Goal: Task Accomplishment & Management: Manage account settings

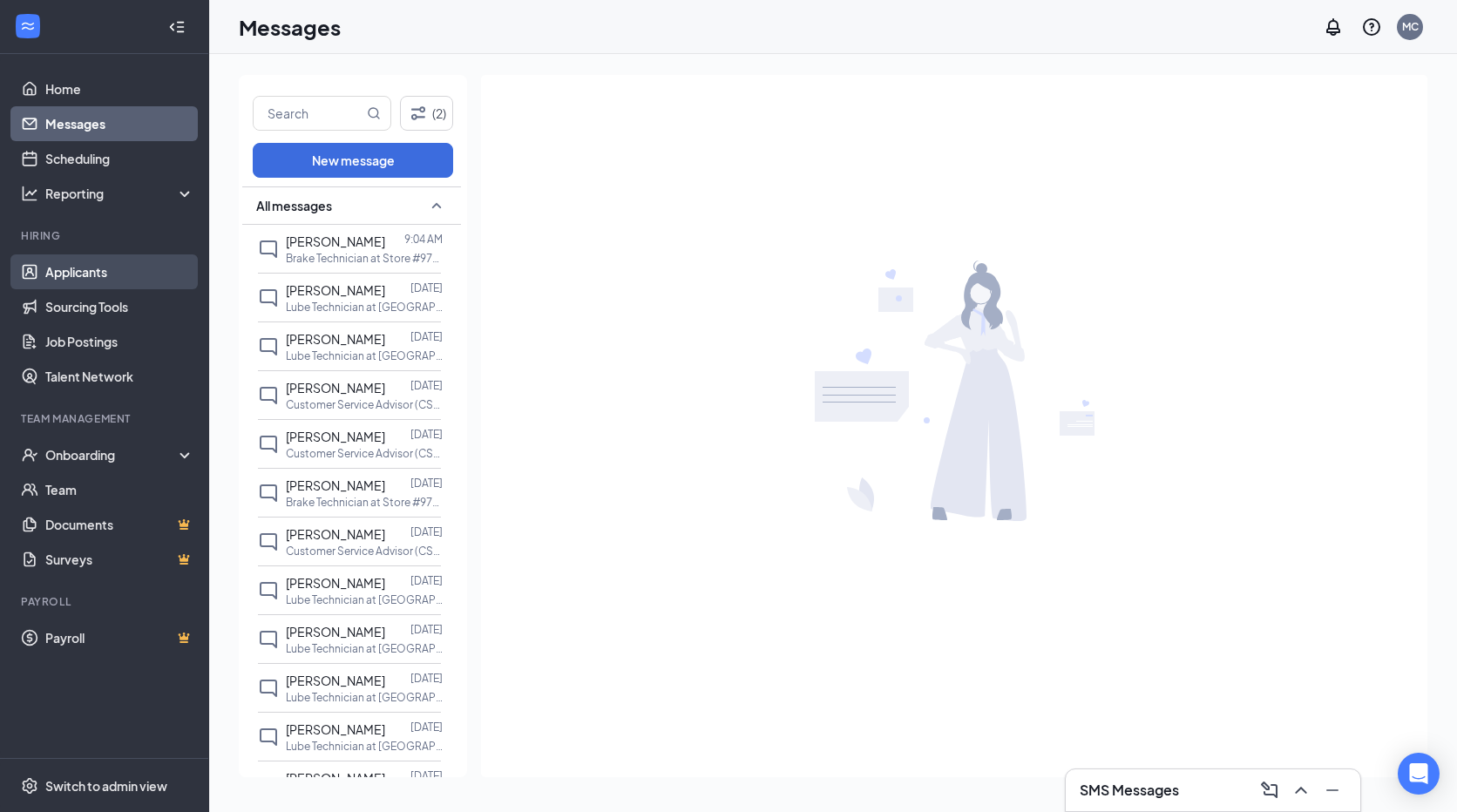
click at [100, 274] on link "Applicants" at bounding box center [120, 271] width 149 height 35
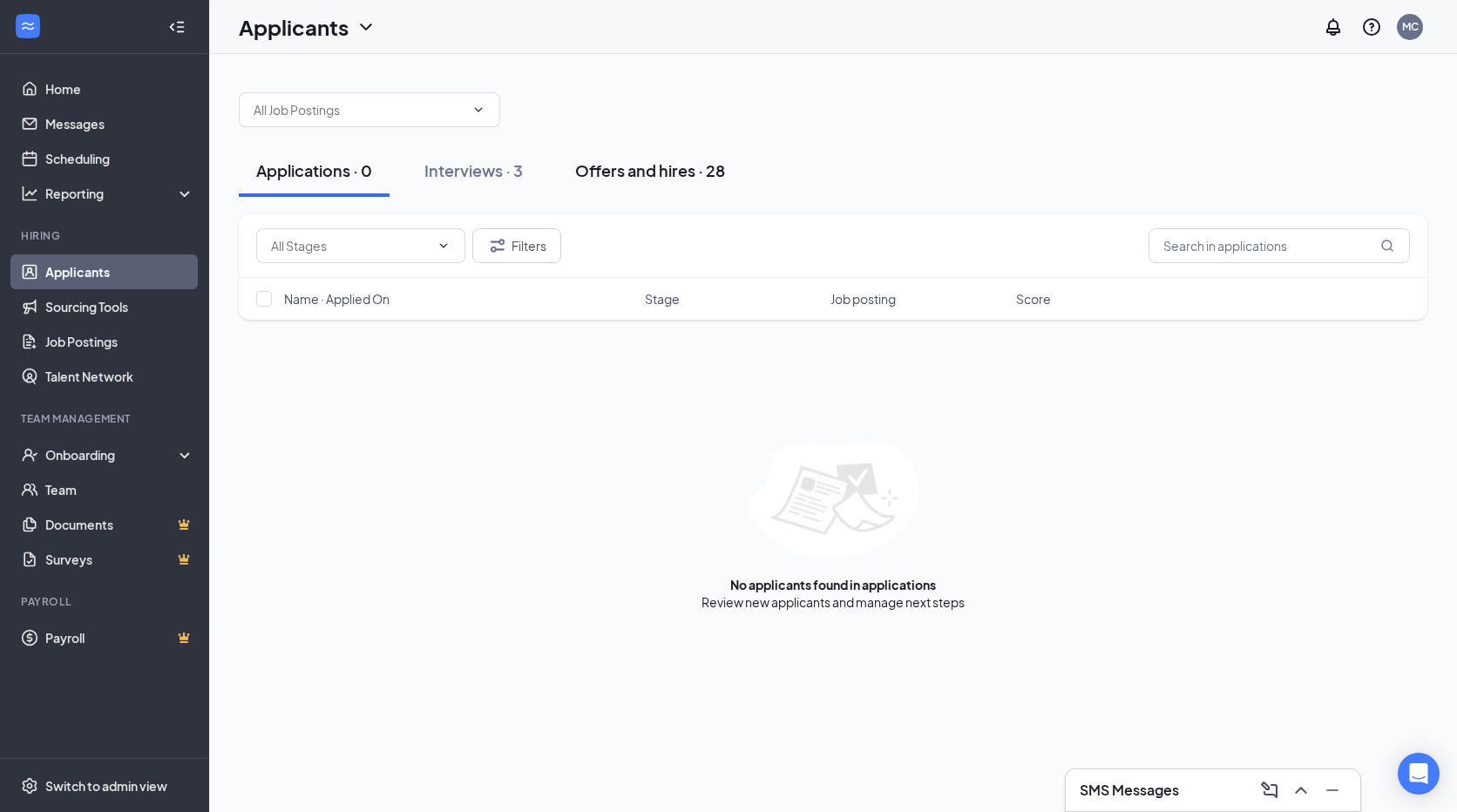
click at [617, 169] on div "Offers and hires · 28" at bounding box center [649, 169] width 150 height 22
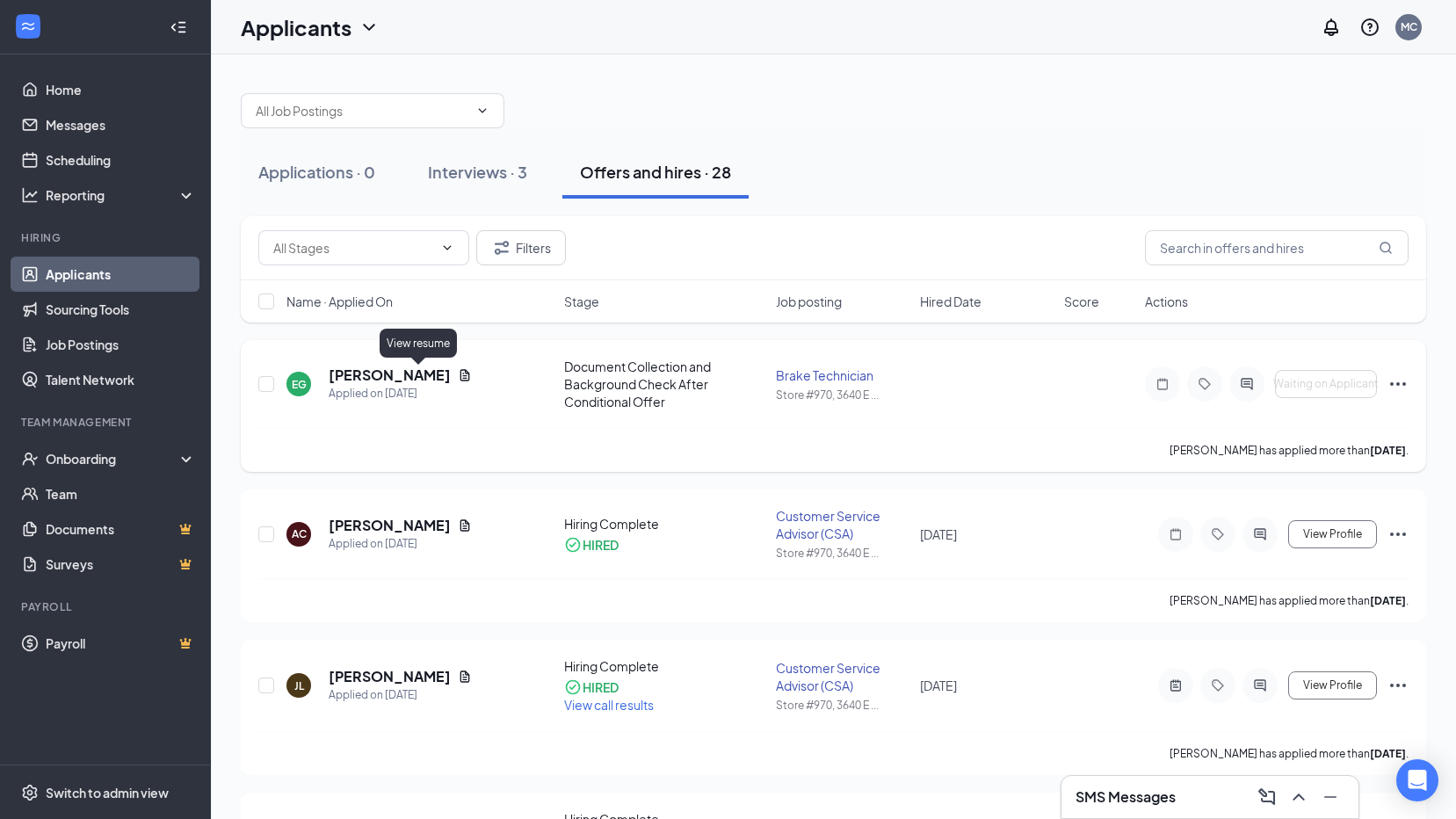
click at [460, 372] on icon "Document" at bounding box center [465, 375] width 9 height 11
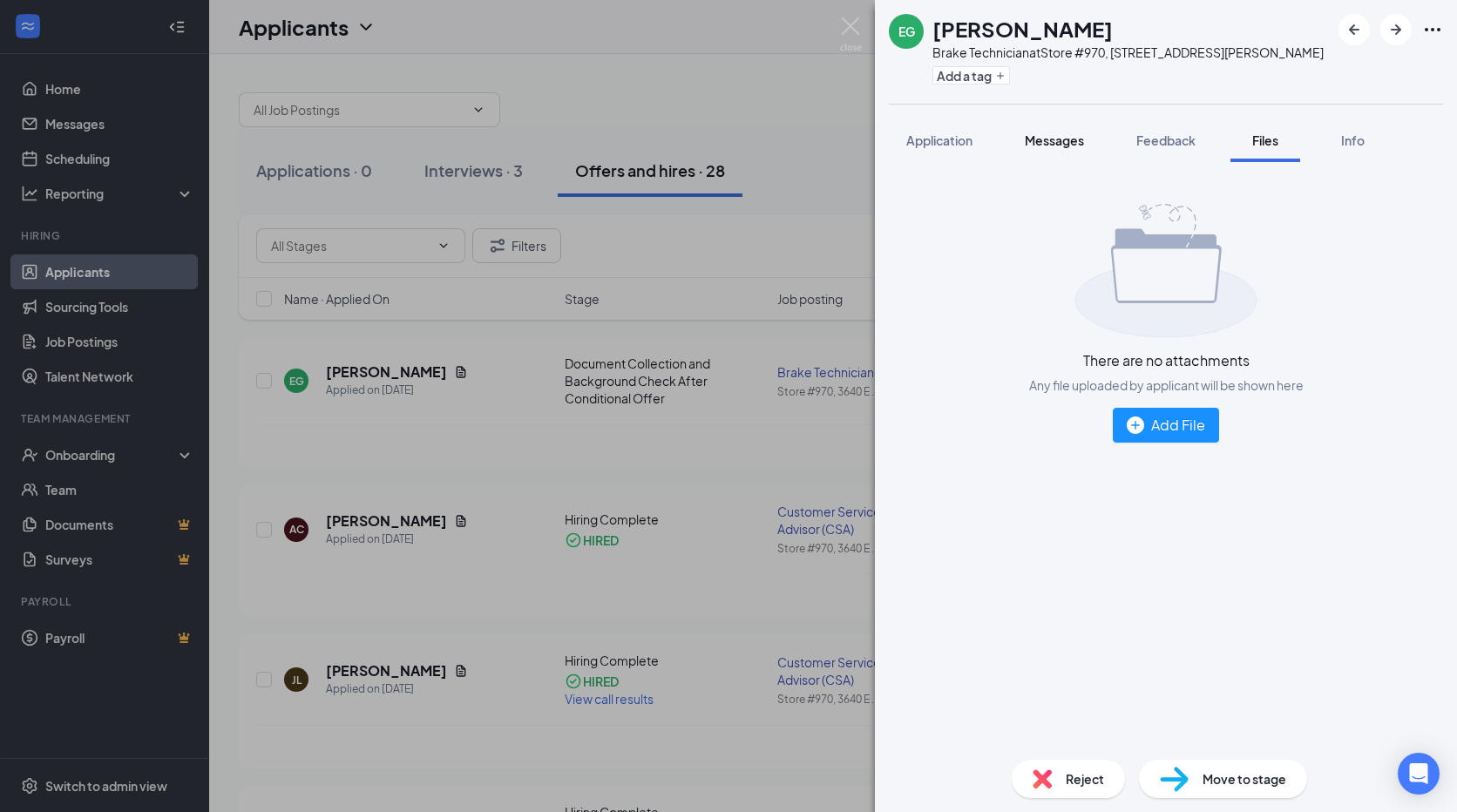
click at [1063, 148] on span "Messages" at bounding box center [1054, 140] width 59 height 16
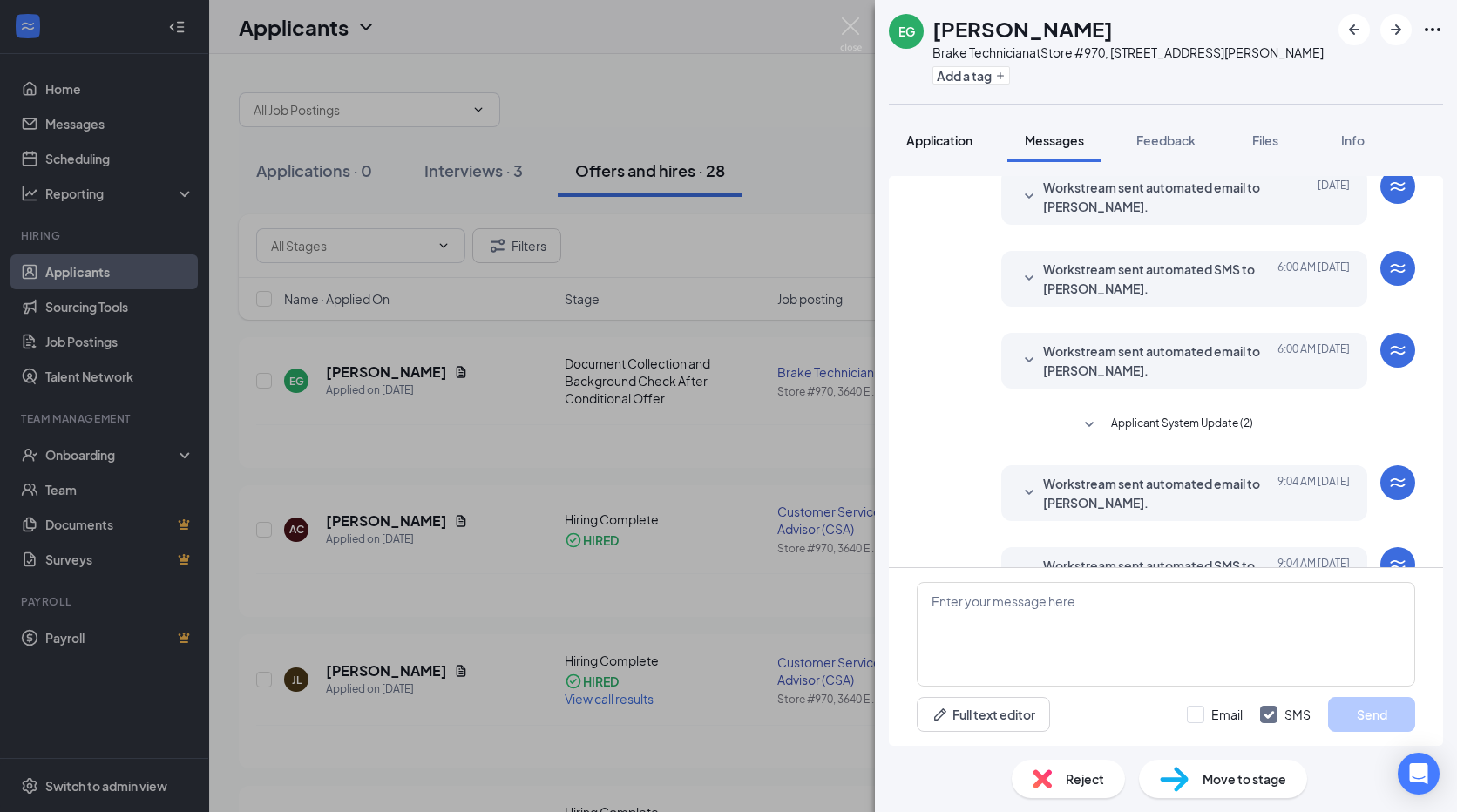
scroll to position [357, 0]
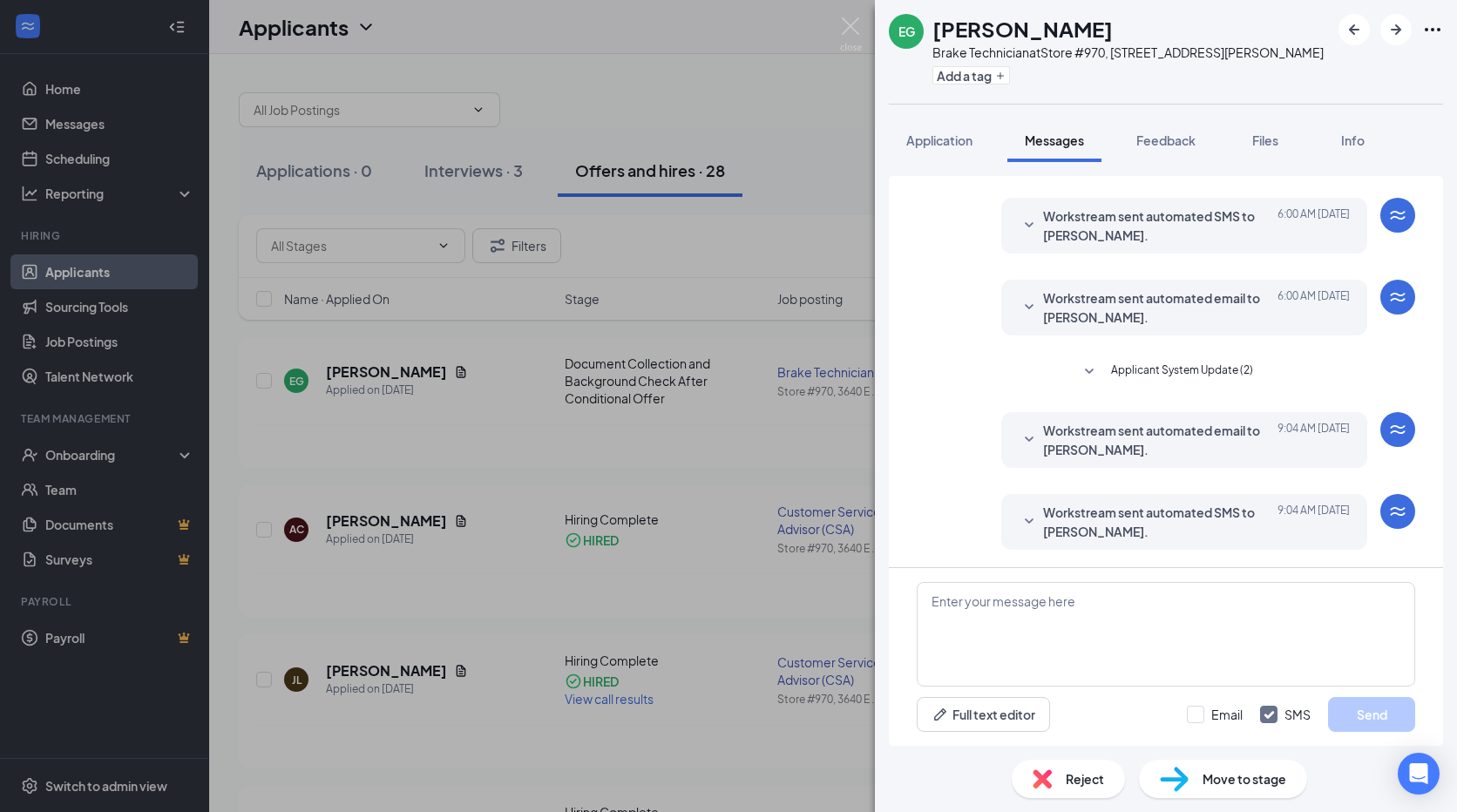
click at [1025, 439] on icon "SmallChevronDown" at bounding box center [1029, 439] width 8 height 6
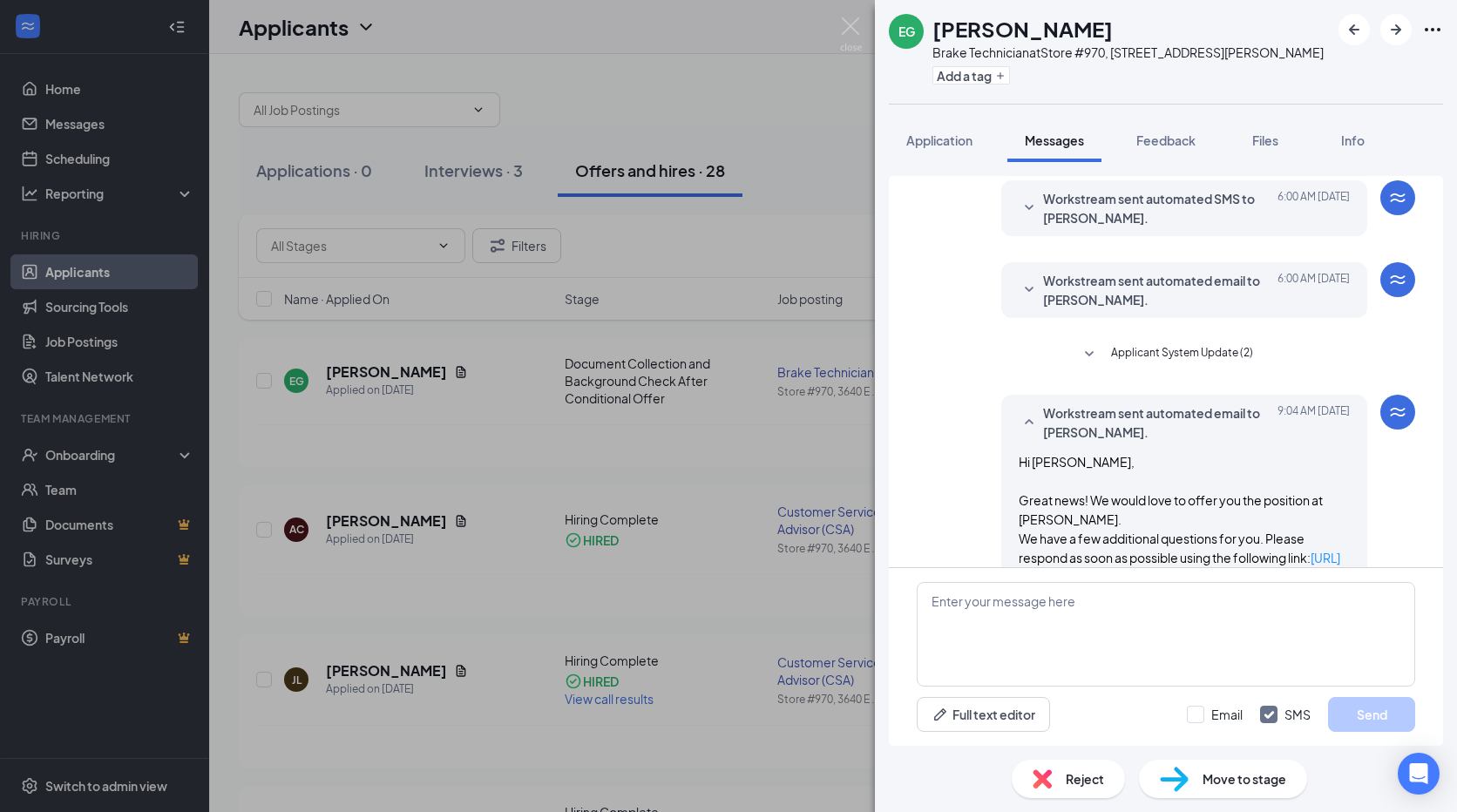
click at [1025, 424] on icon "SmallChevronUp" at bounding box center [1029, 422] width 8 height 6
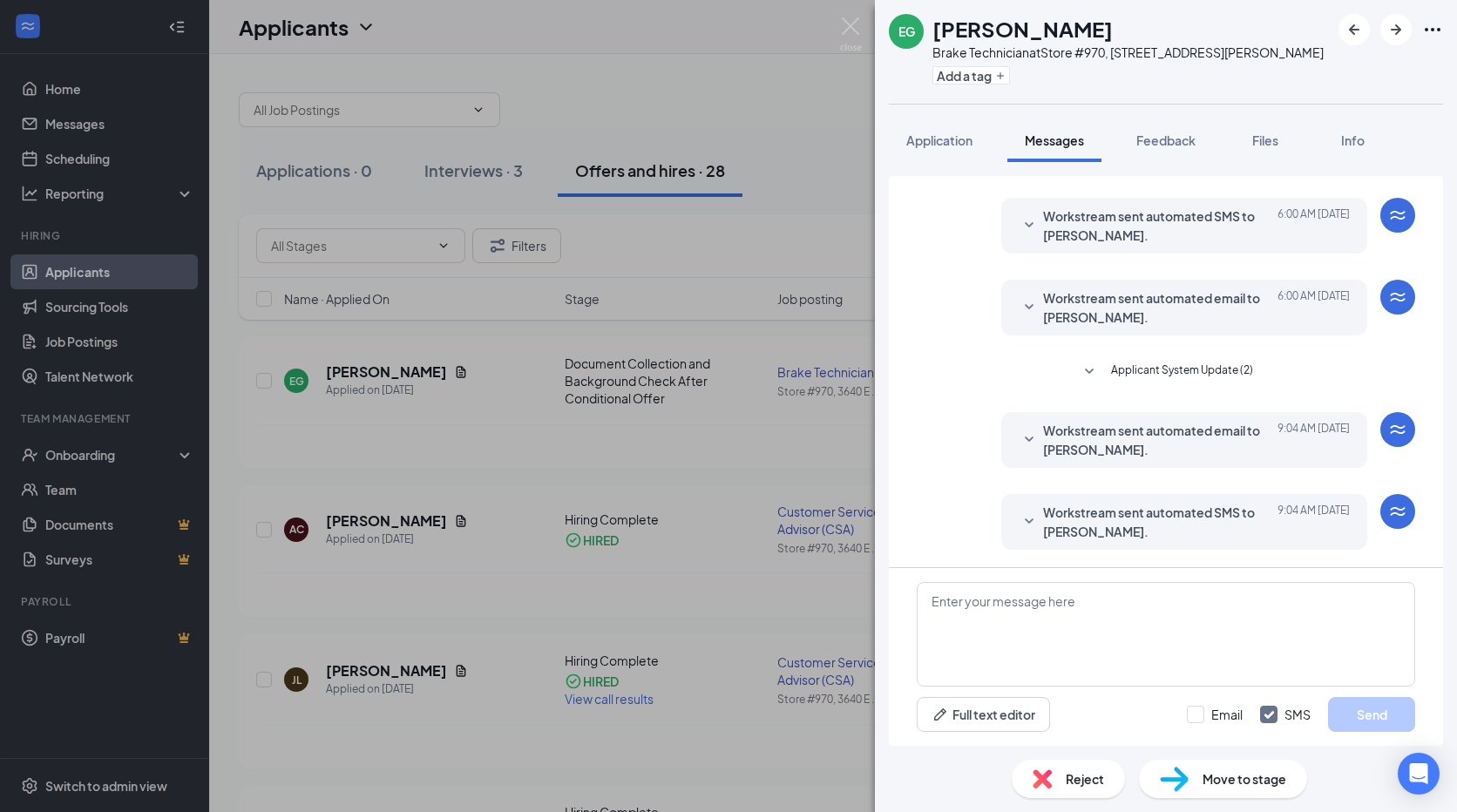
click at [1025, 439] on icon "SmallChevronDown" at bounding box center [1029, 439] width 8 height 6
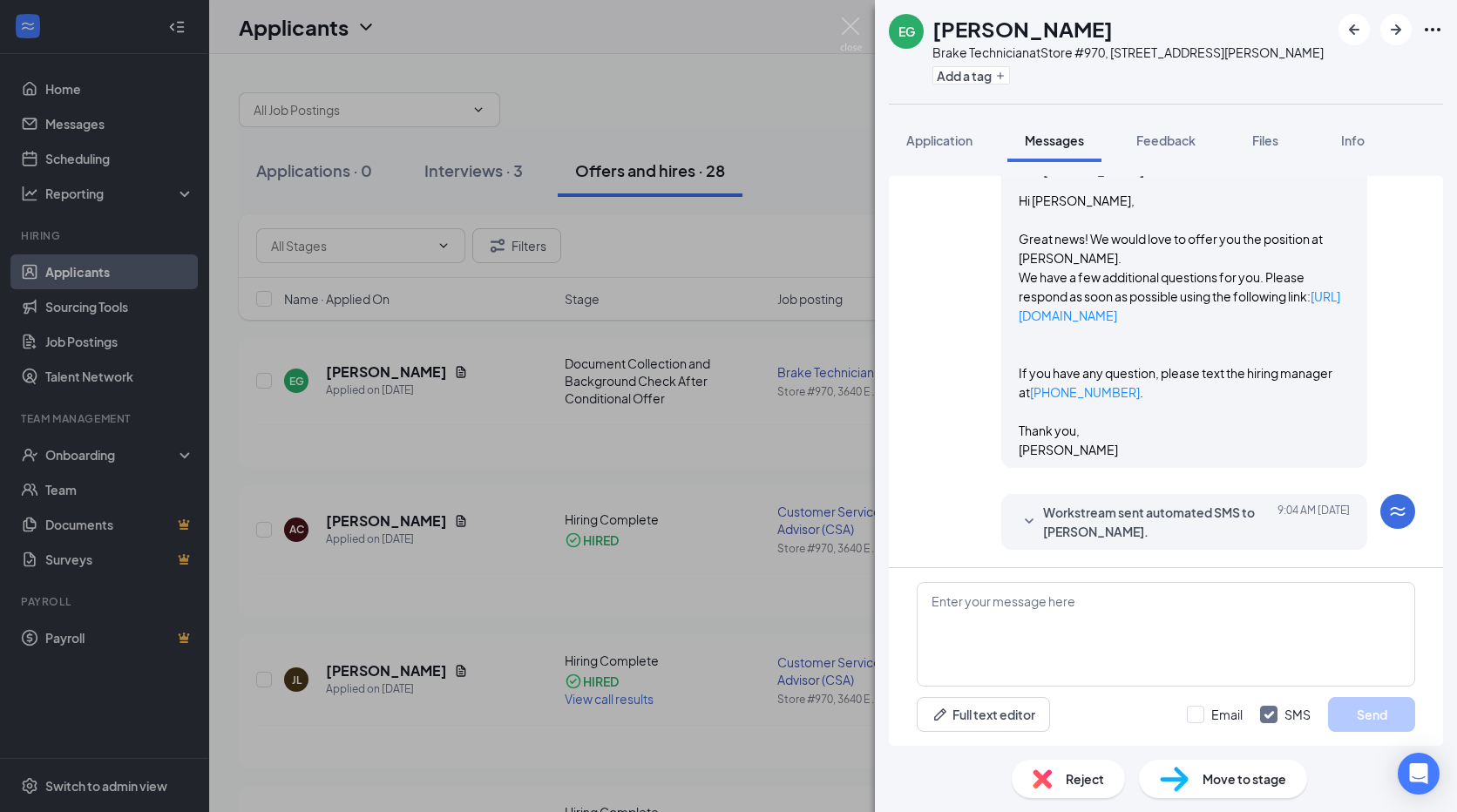
scroll to position [531, 0]
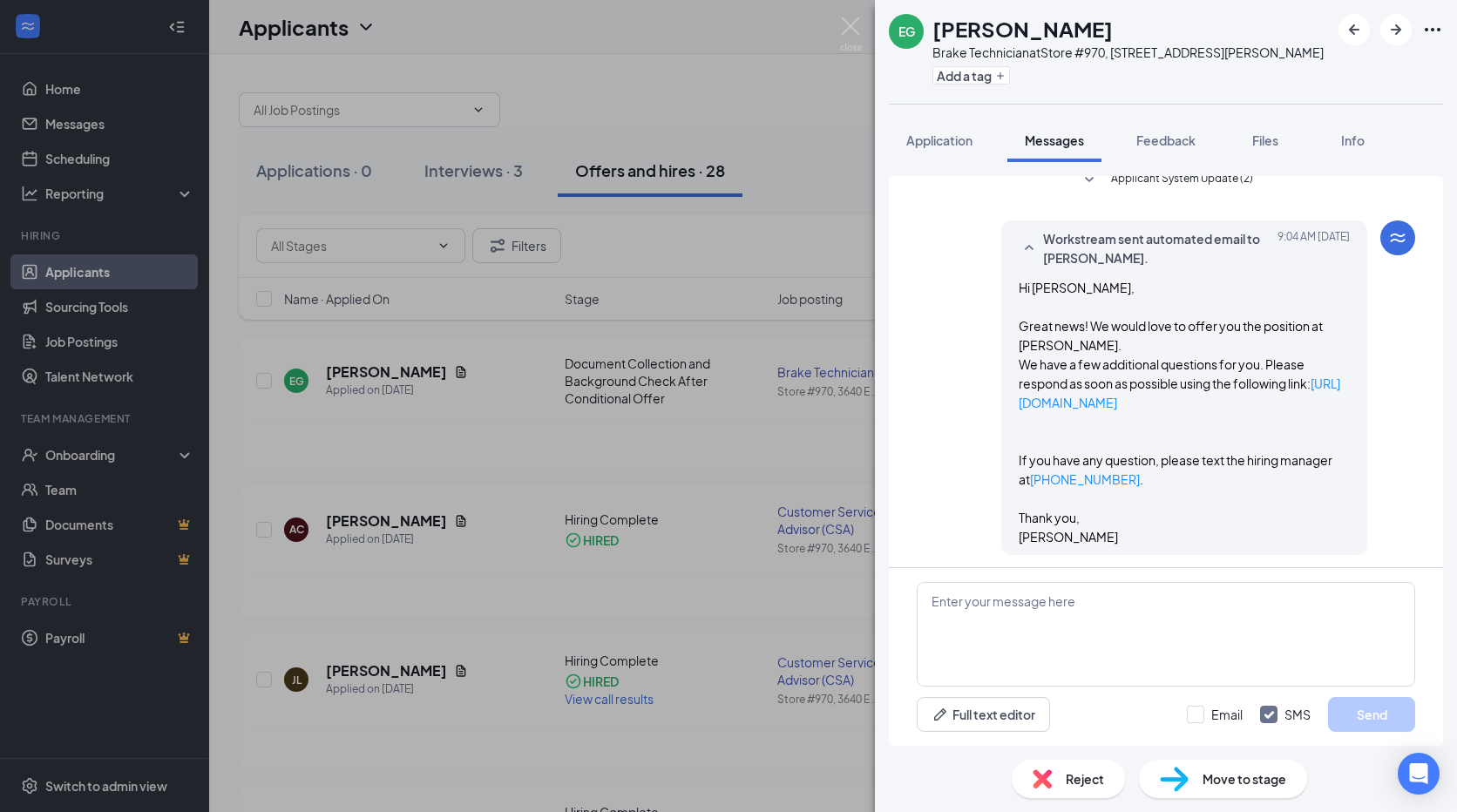
click at [1018, 258] on icon "SmallChevronUp" at bounding box center [1029, 248] width 21 height 21
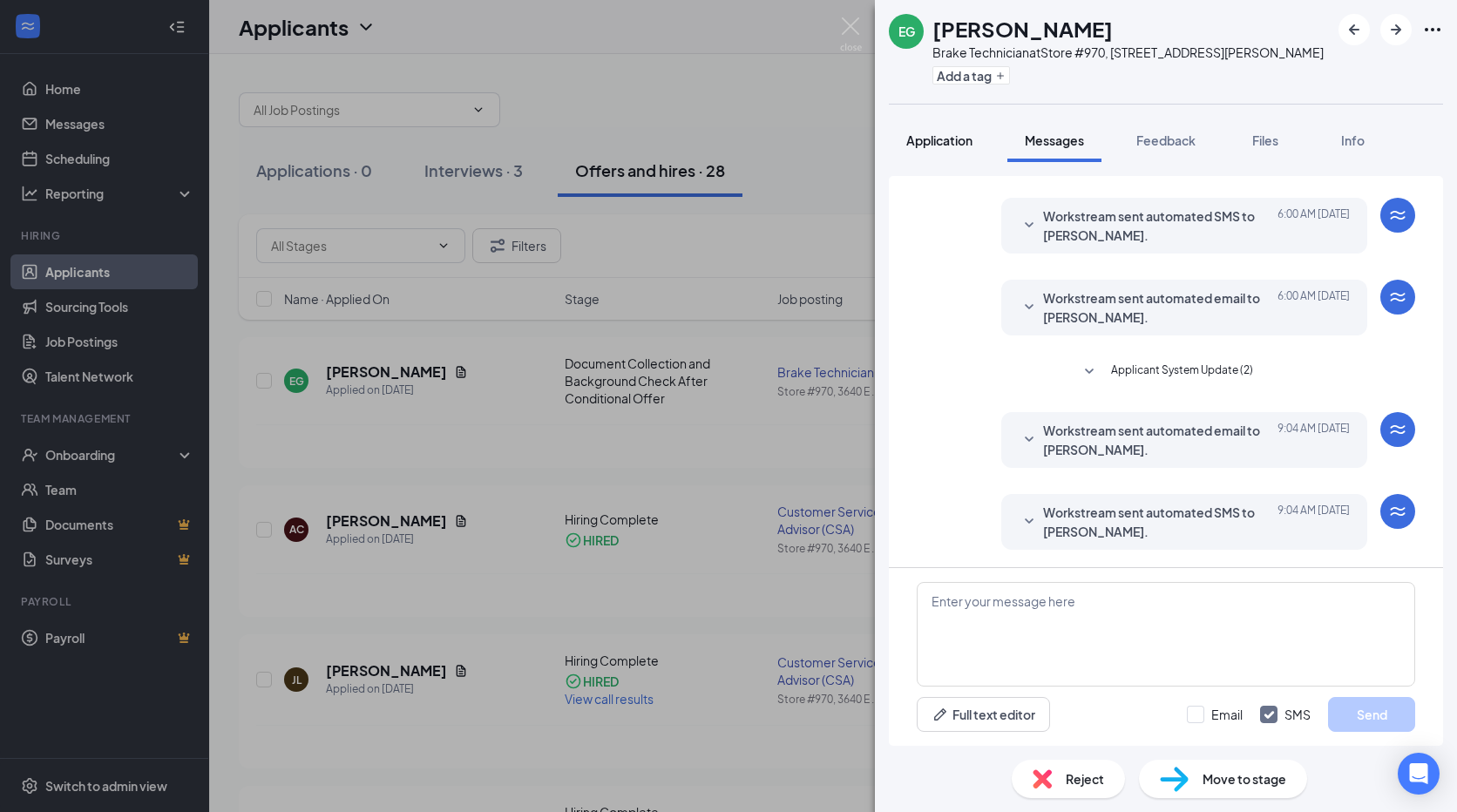
click at [935, 148] on span "Application" at bounding box center [939, 140] width 66 height 16
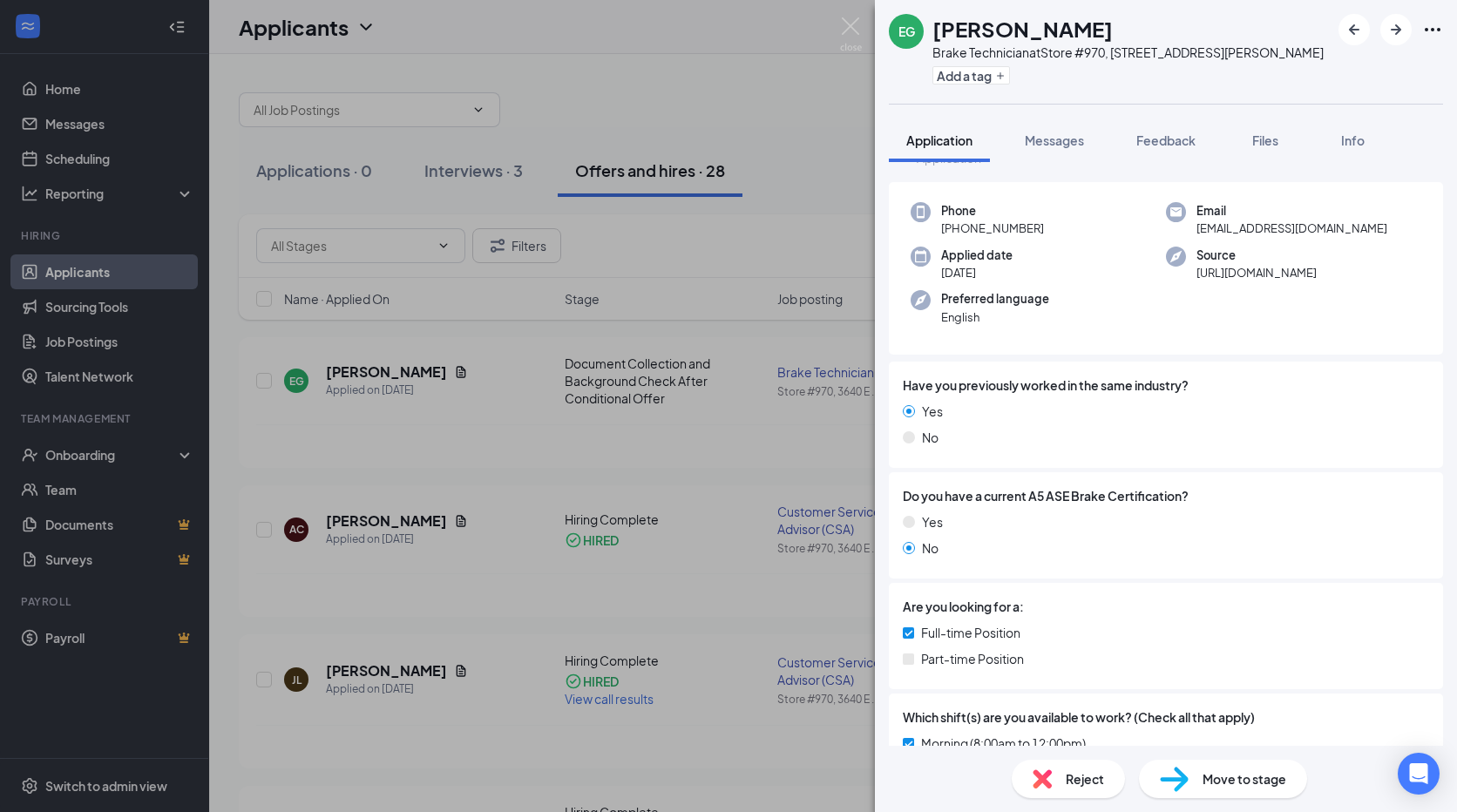
scroll to position [88, 0]
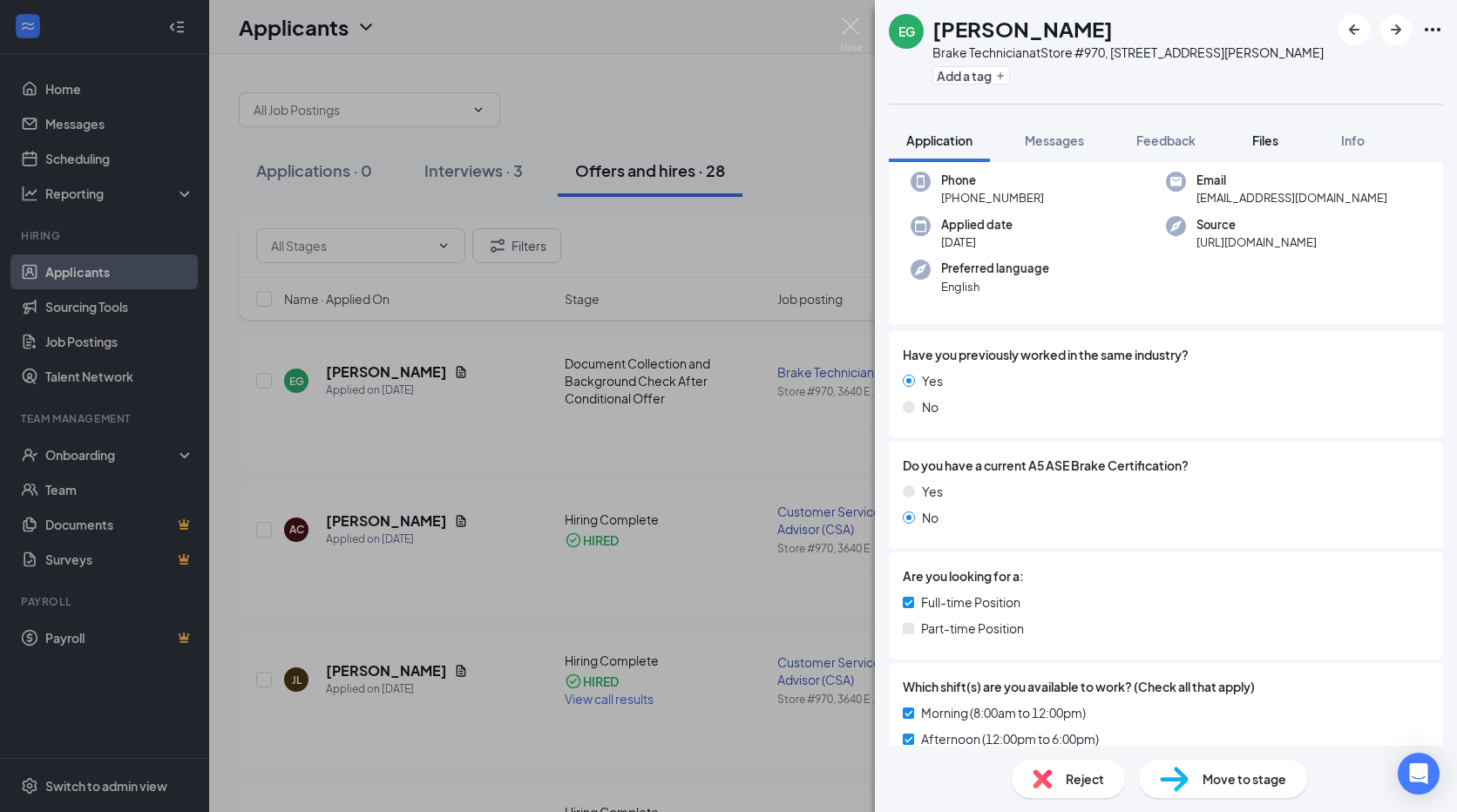
click at [1264, 148] on span "Files" at bounding box center [1265, 140] width 26 height 16
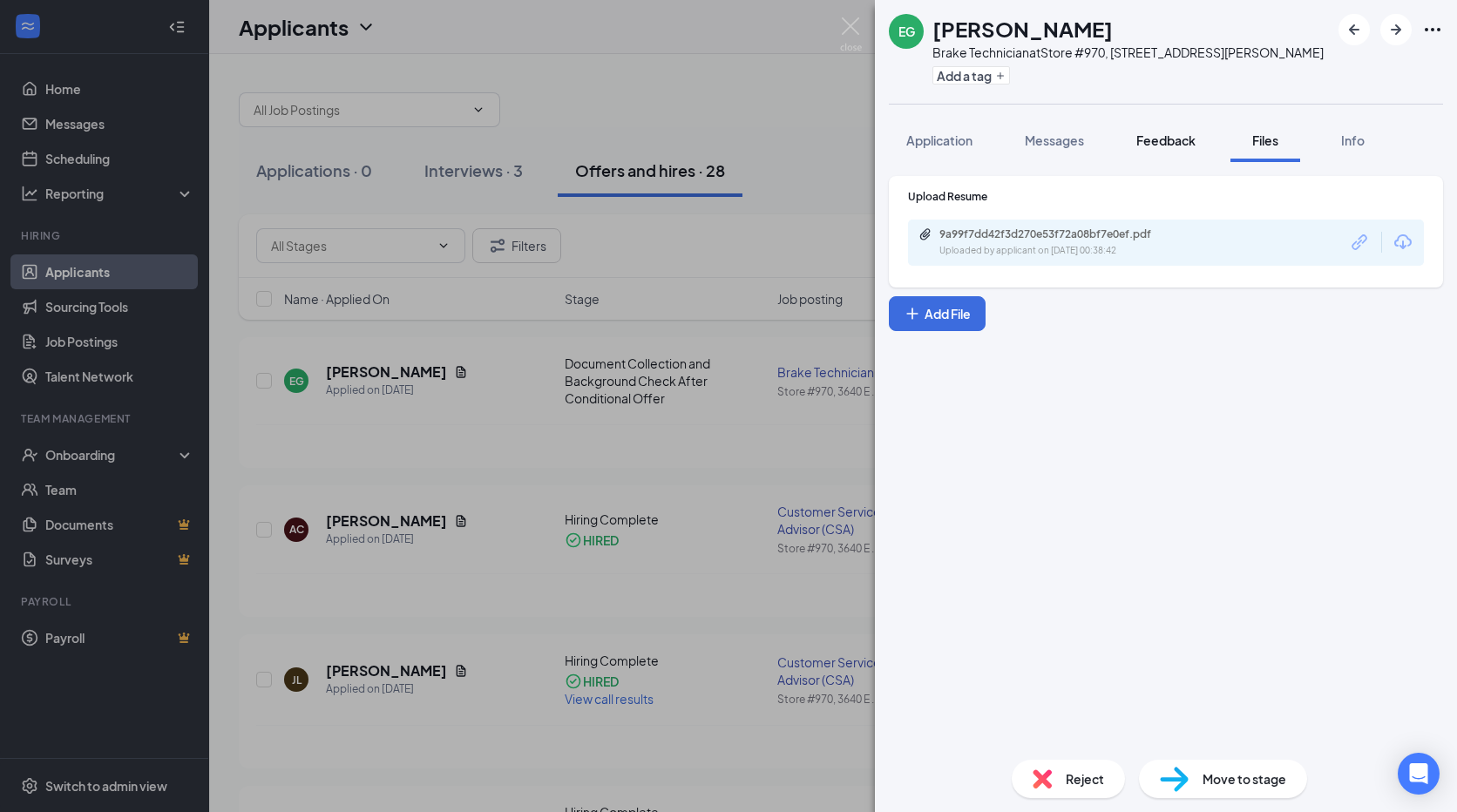
click at [1167, 148] on span "Feedback" at bounding box center [1165, 140] width 59 height 16
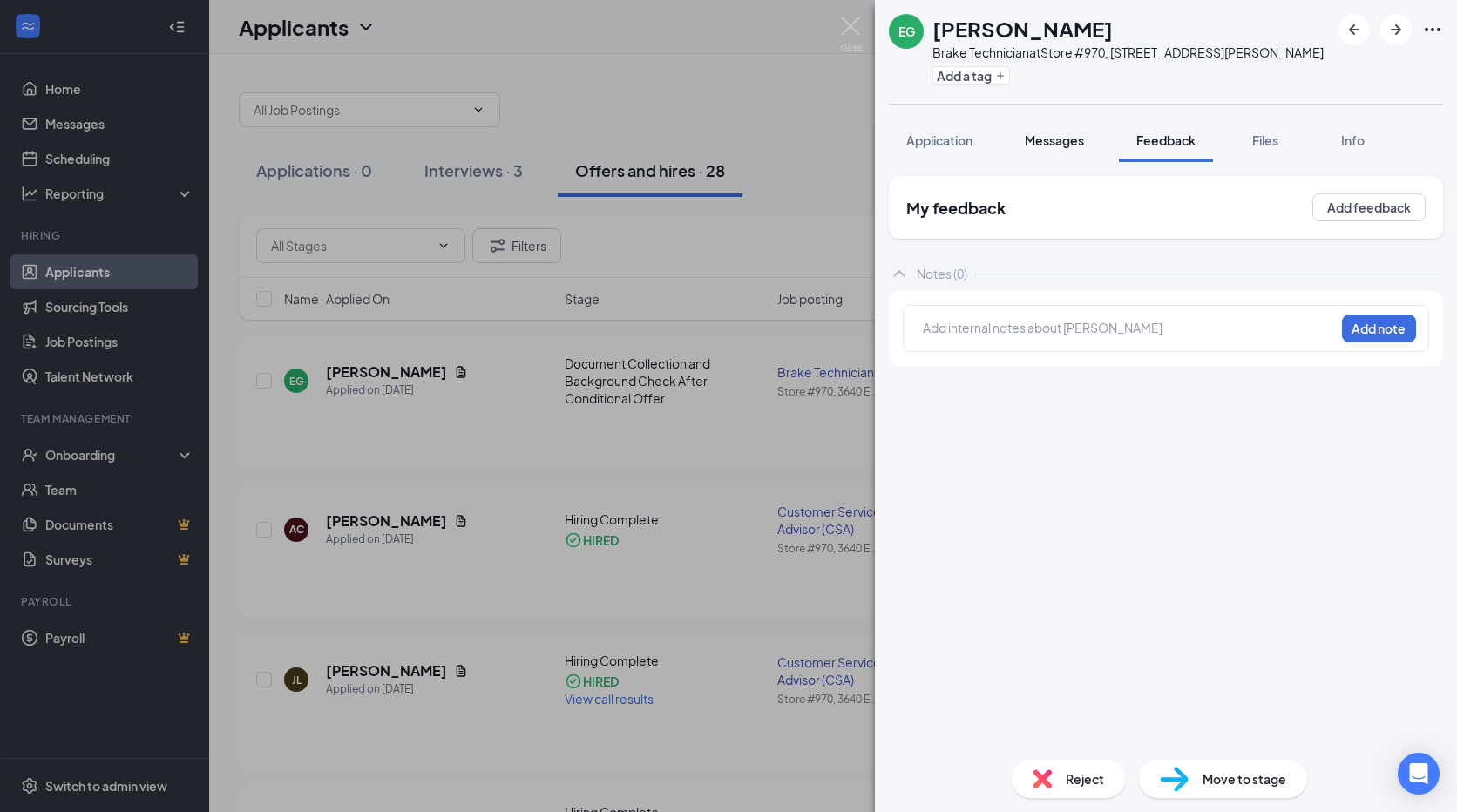
click at [1058, 148] on span "Messages" at bounding box center [1054, 140] width 59 height 16
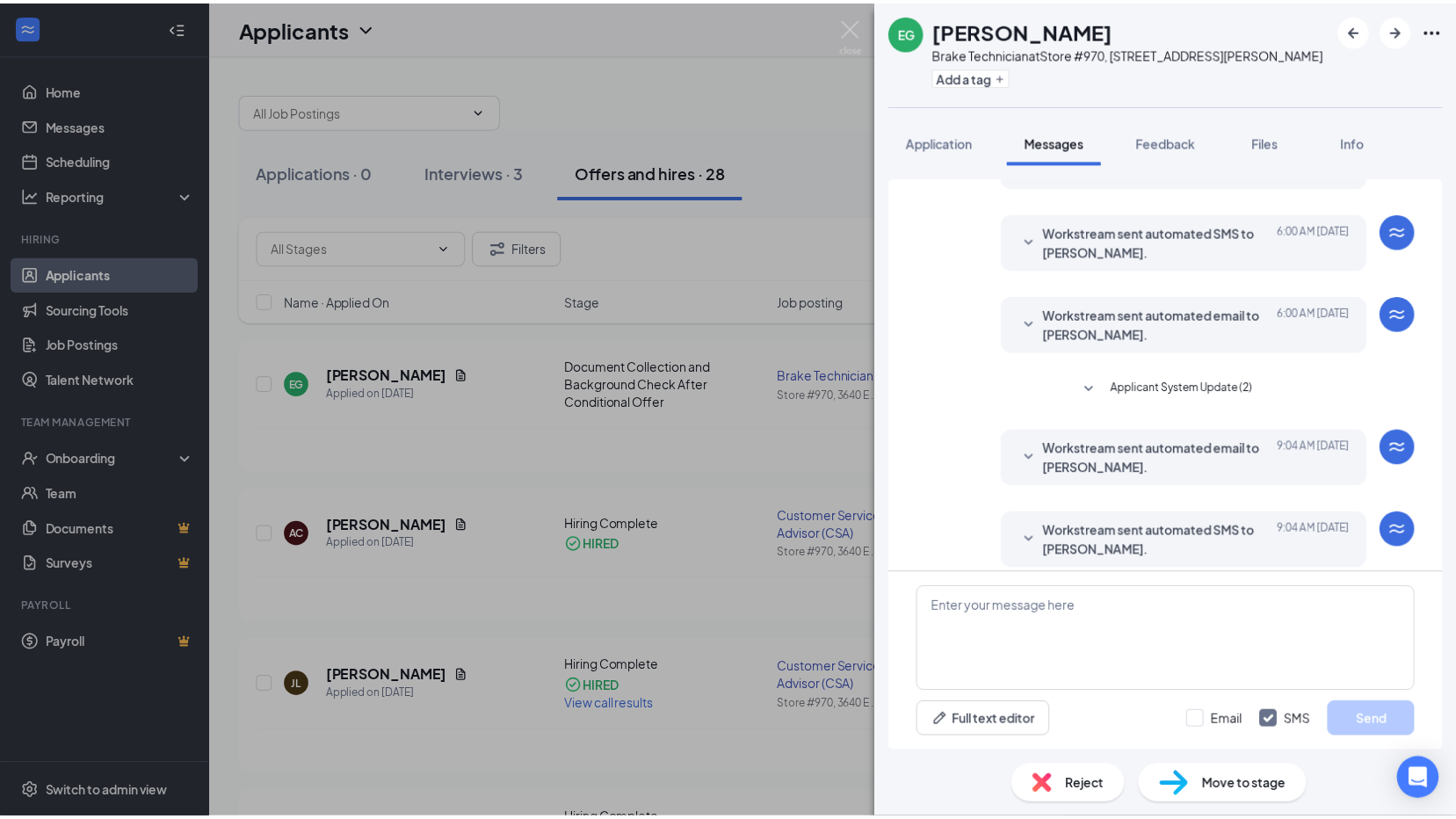
scroll to position [360, 0]
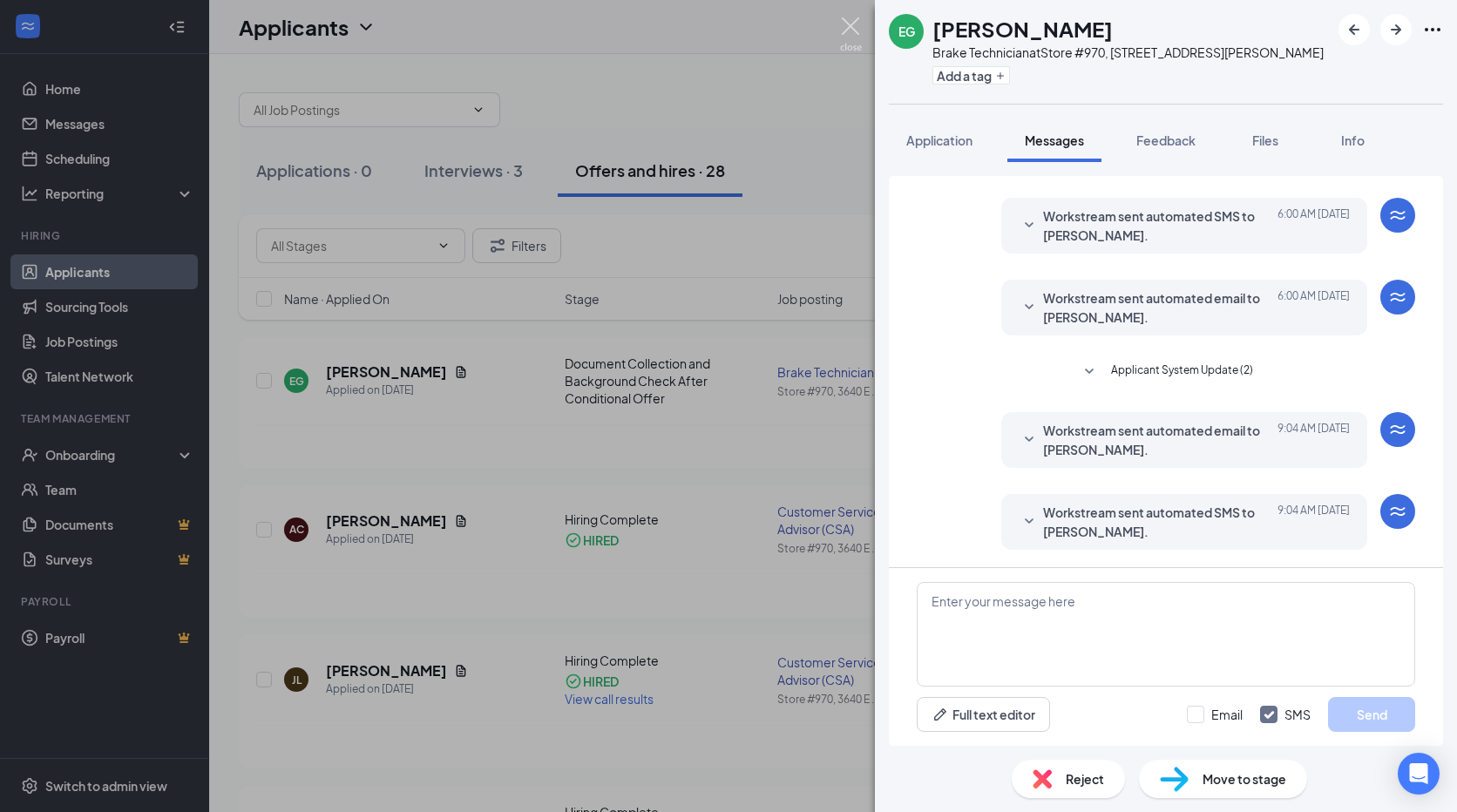
click at [850, 29] on img at bounding box center [850, 35] width 22 height 34
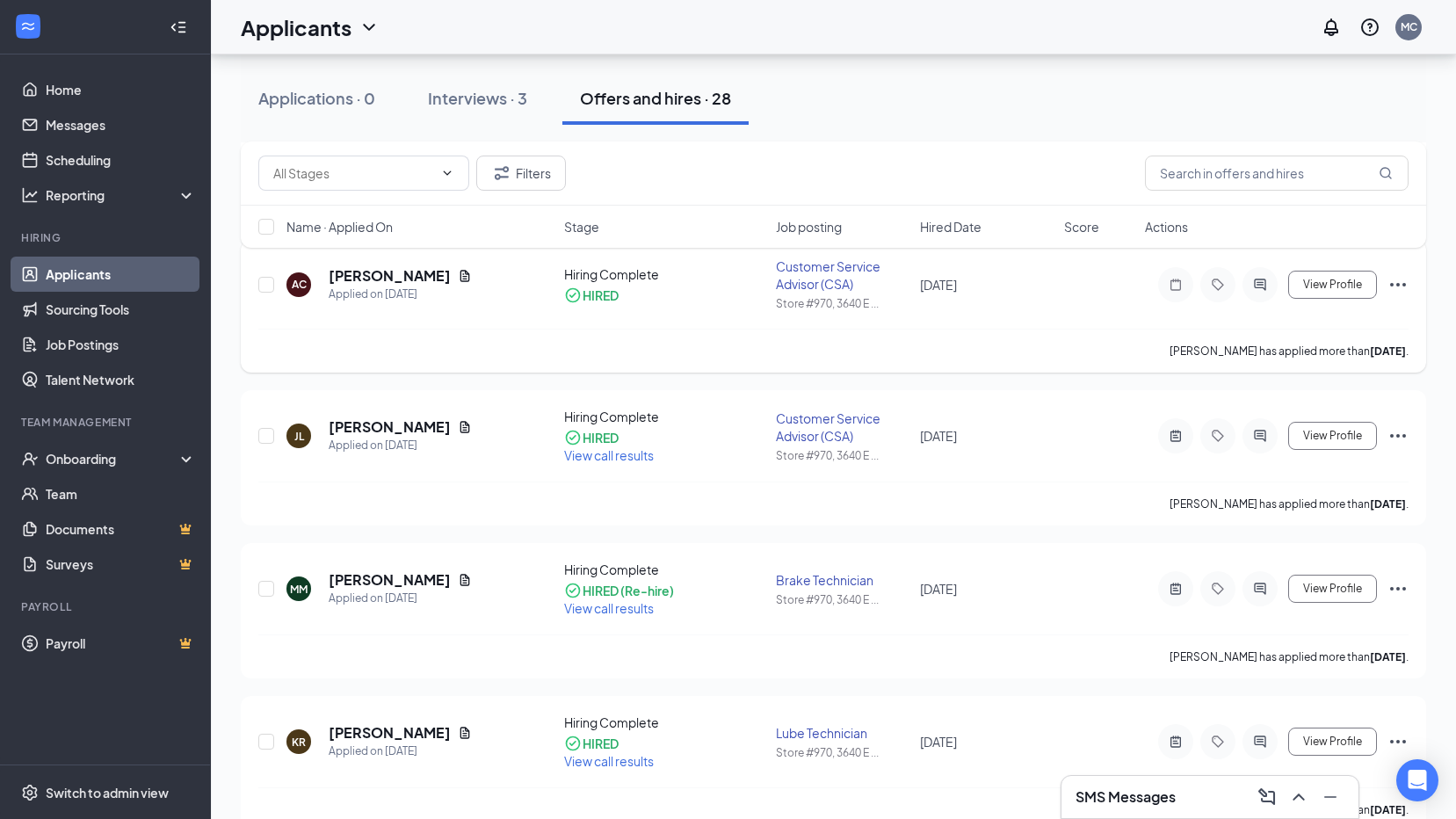
scroll to position [88, 0]
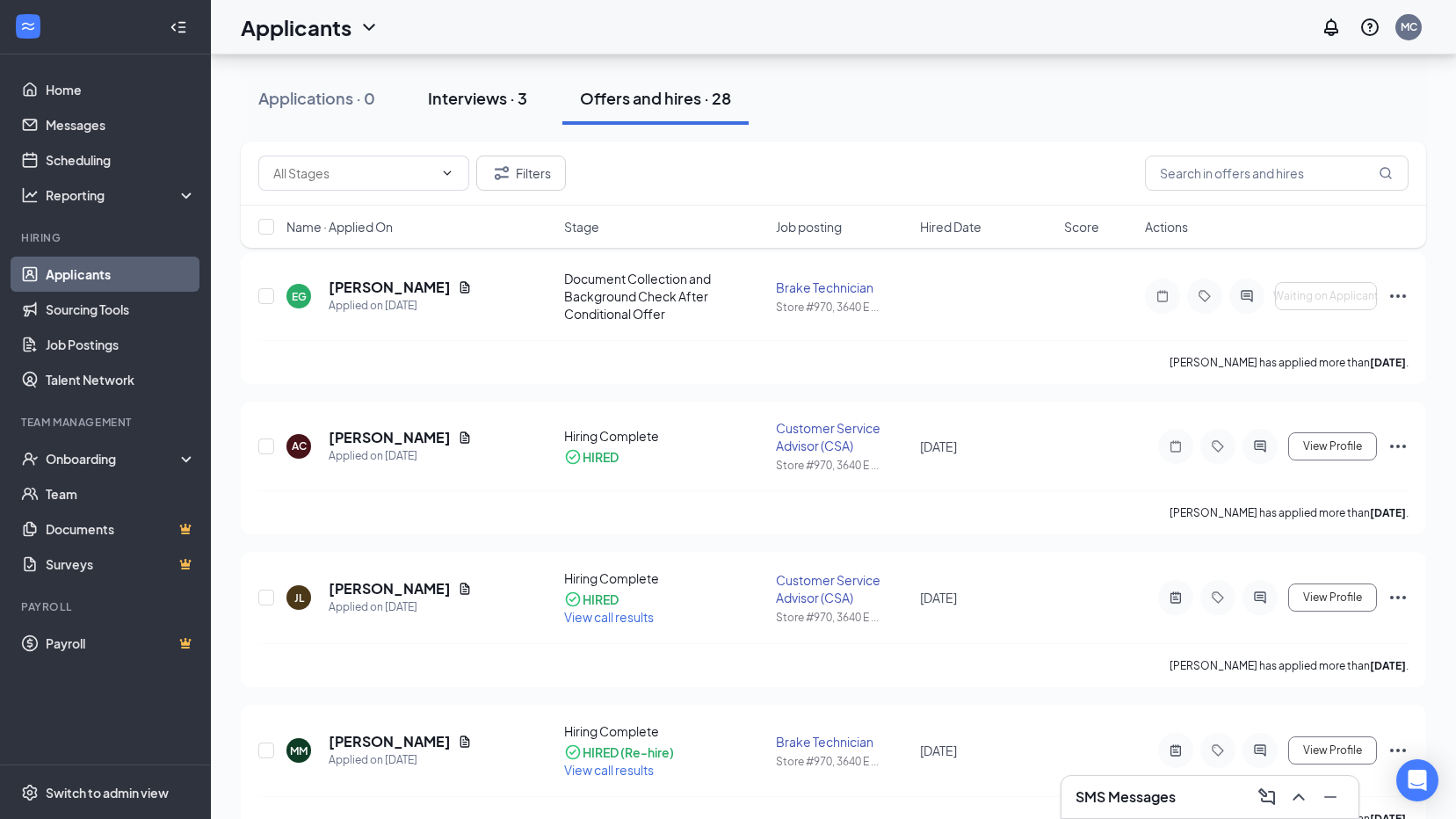
click at [513, 105] on div "Interviews · 3" at bounding box center [477, 98] width 100 height 22
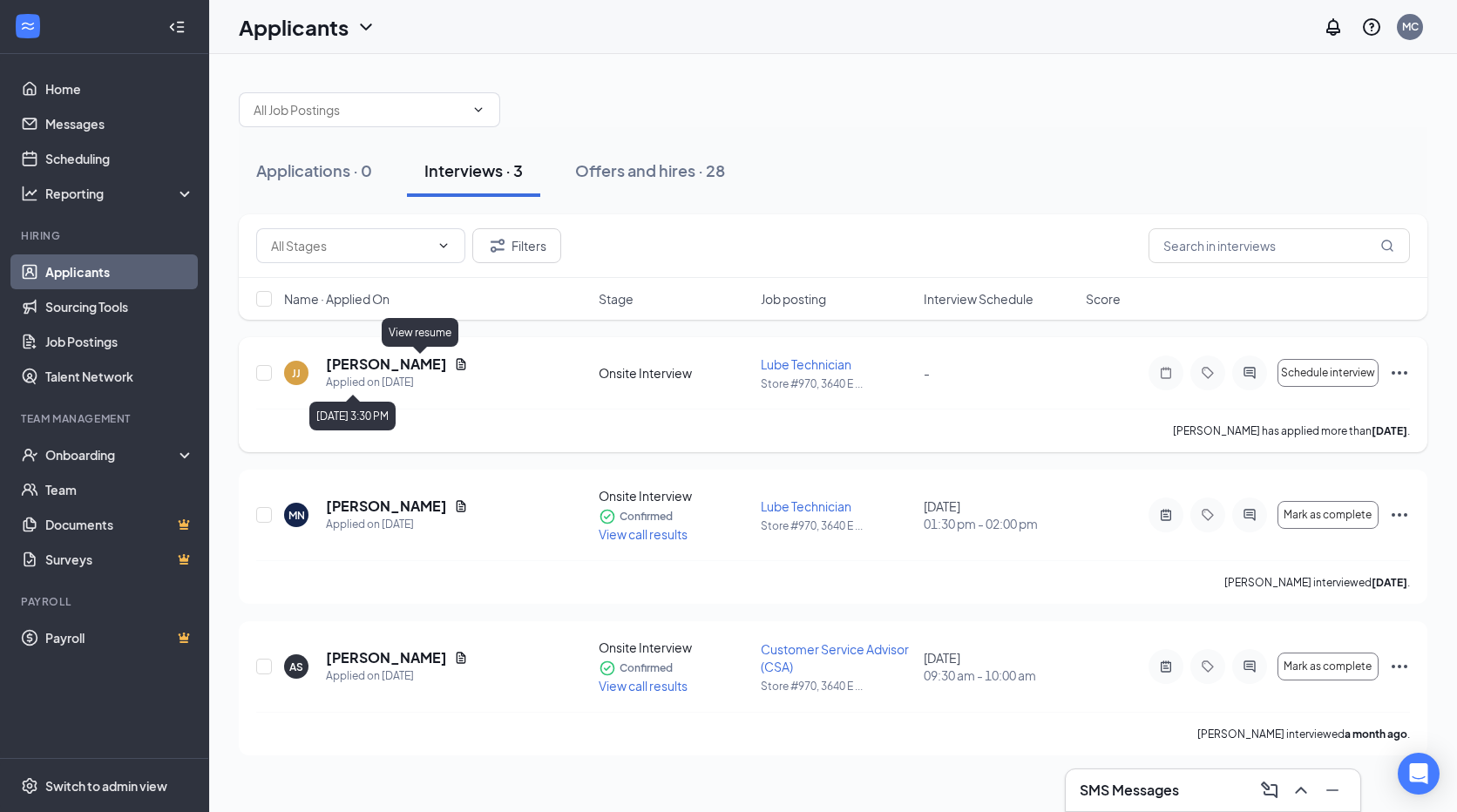
click at [456, 364] on icon "Document" at bounding box center [461, 363] width 9 height 11
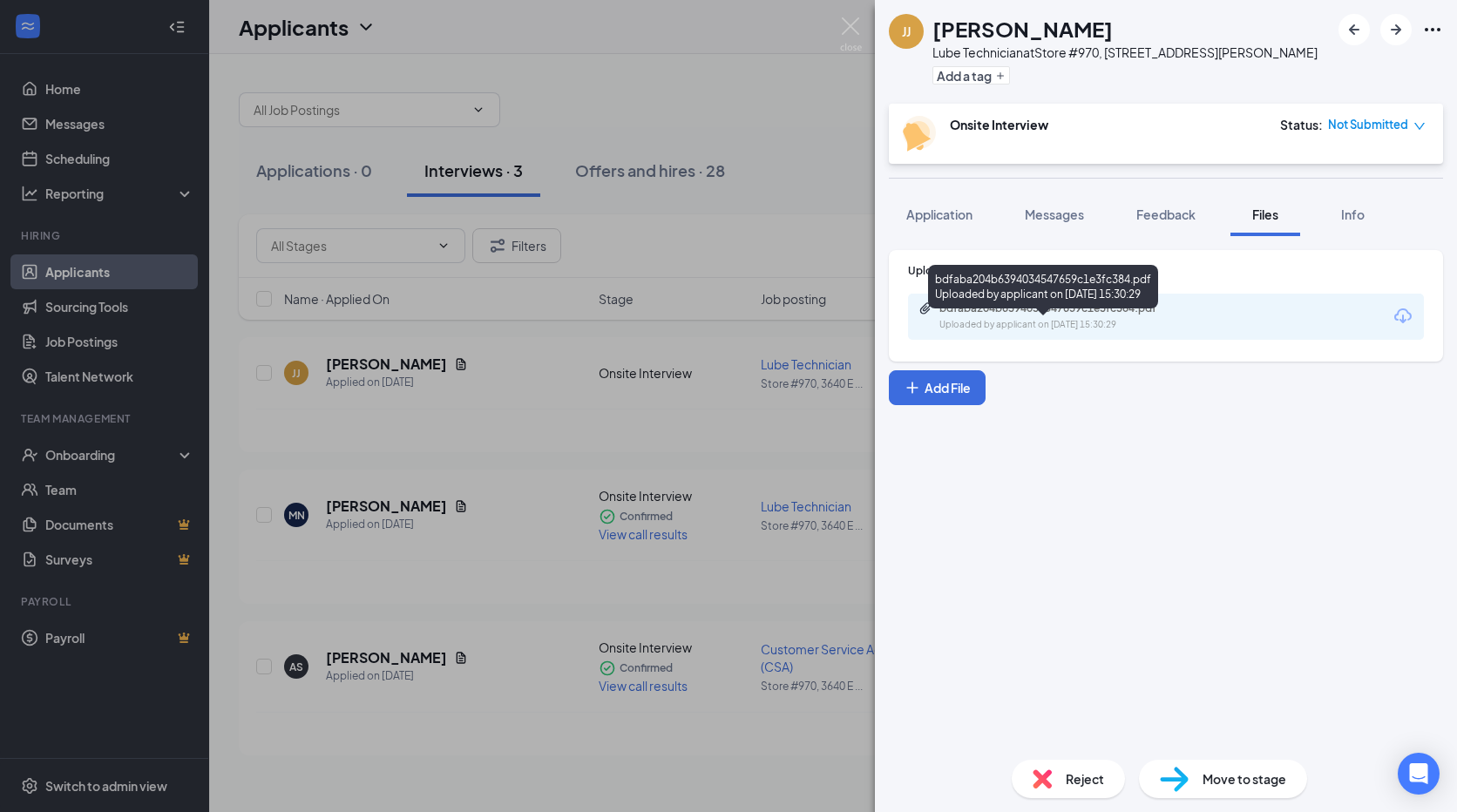
click at [1115, 315] on div "bdfaba204b6394034547659c1e3fc384.pdf" at bounding box center [1061, 308] width 244 height 14
click at [858, 25] on img at bounding box center [850, 35] width 22 height 34
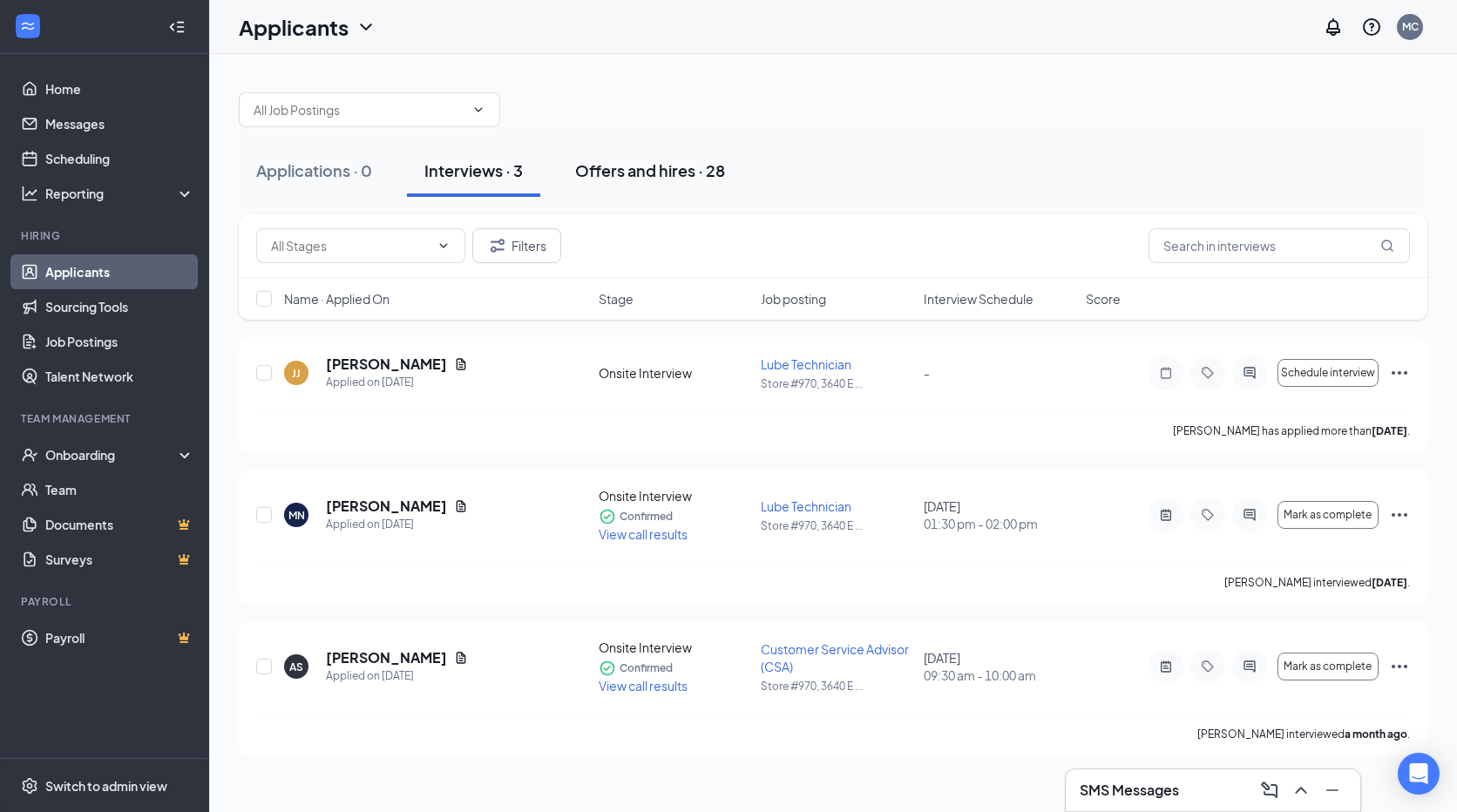
click at [673, 171] on div "Offers and hires · 28" at bounding box center [649, 169] width 150 height 22
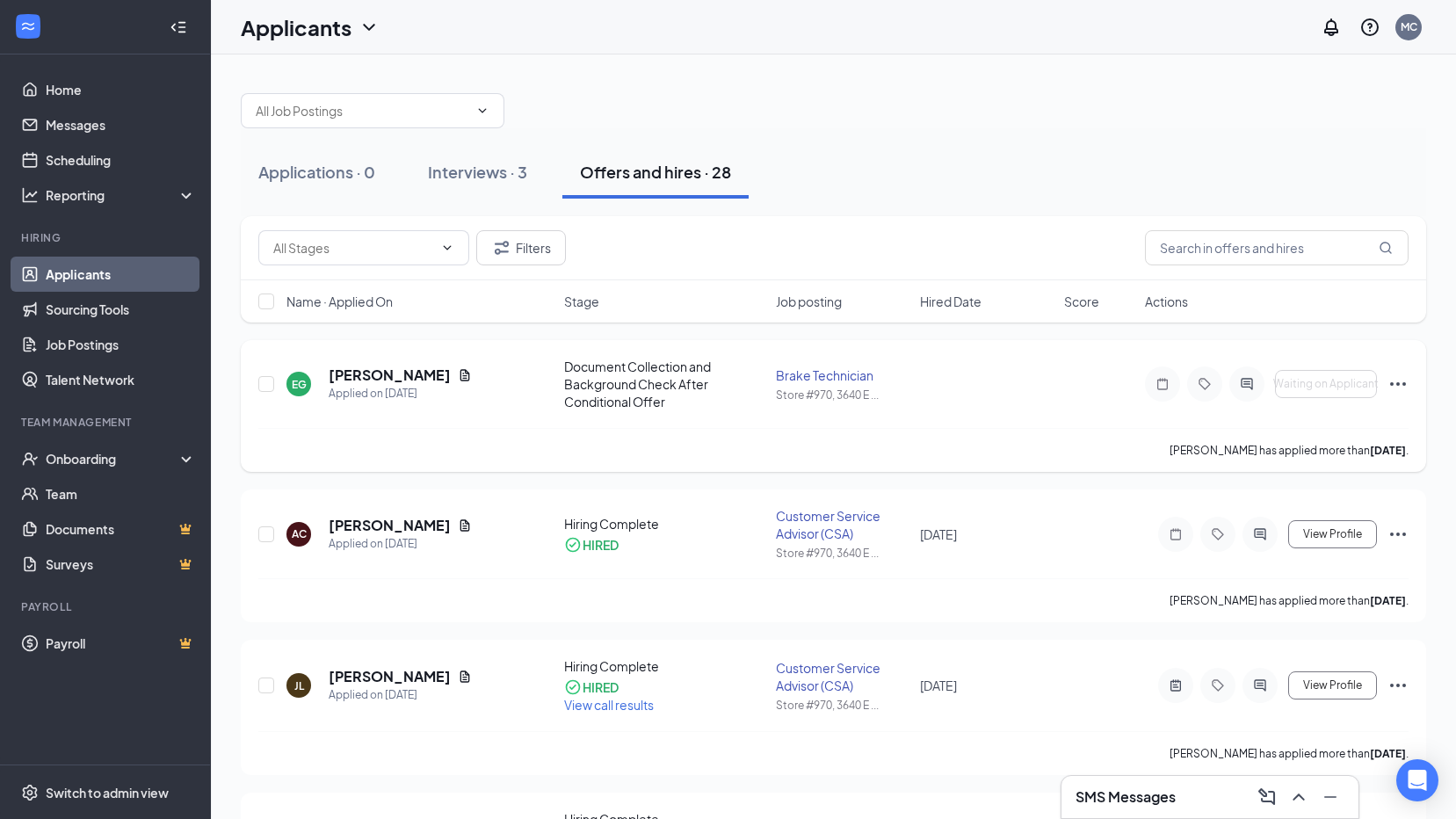
click at [1394, 384] on icon "Ellipses" at bounding box center [1398, 383] width 21 height 21
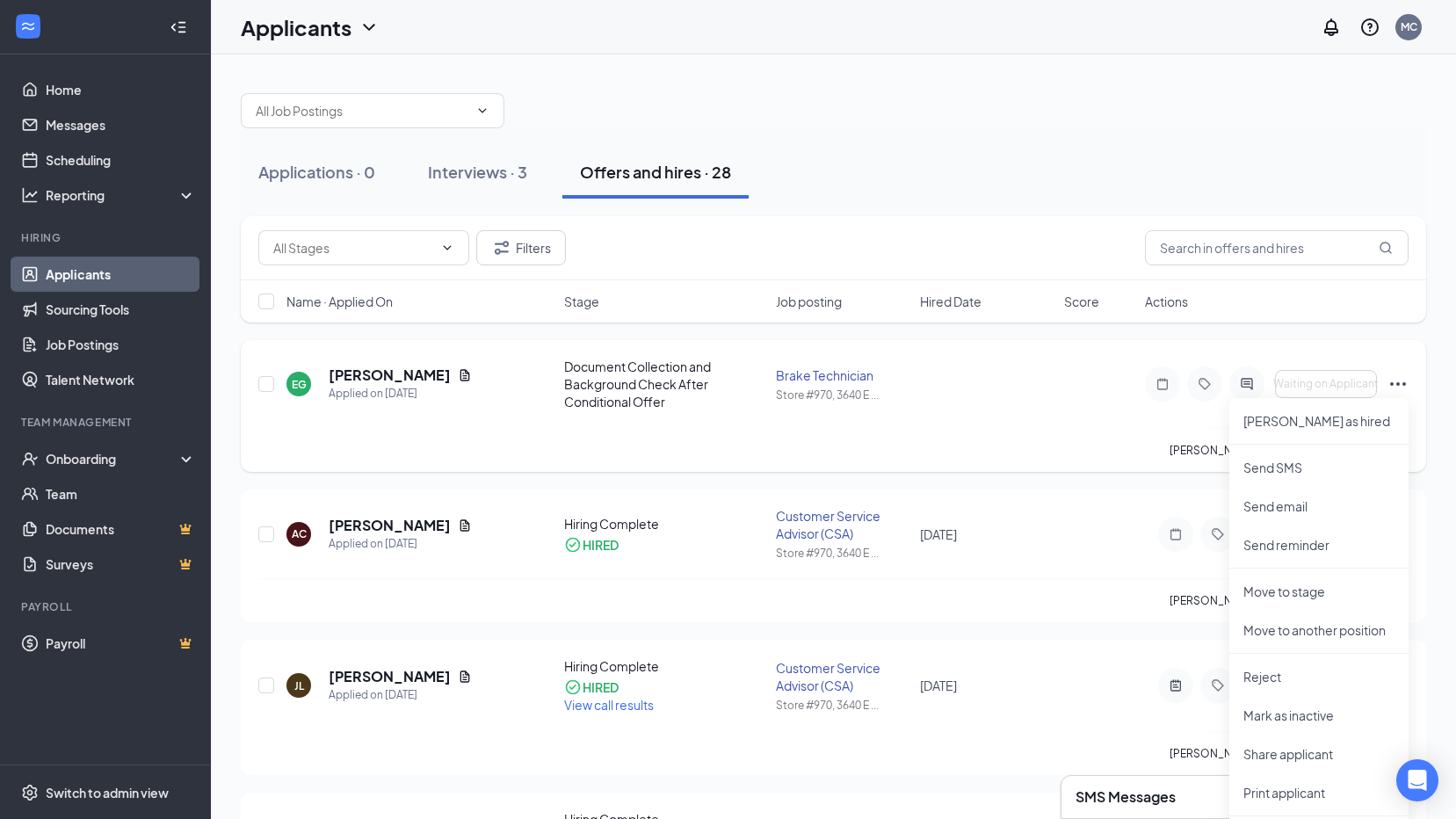
click at [1394, 384] on icon "Ellipses" at bounding box center [1398, 383] width 21 height 21
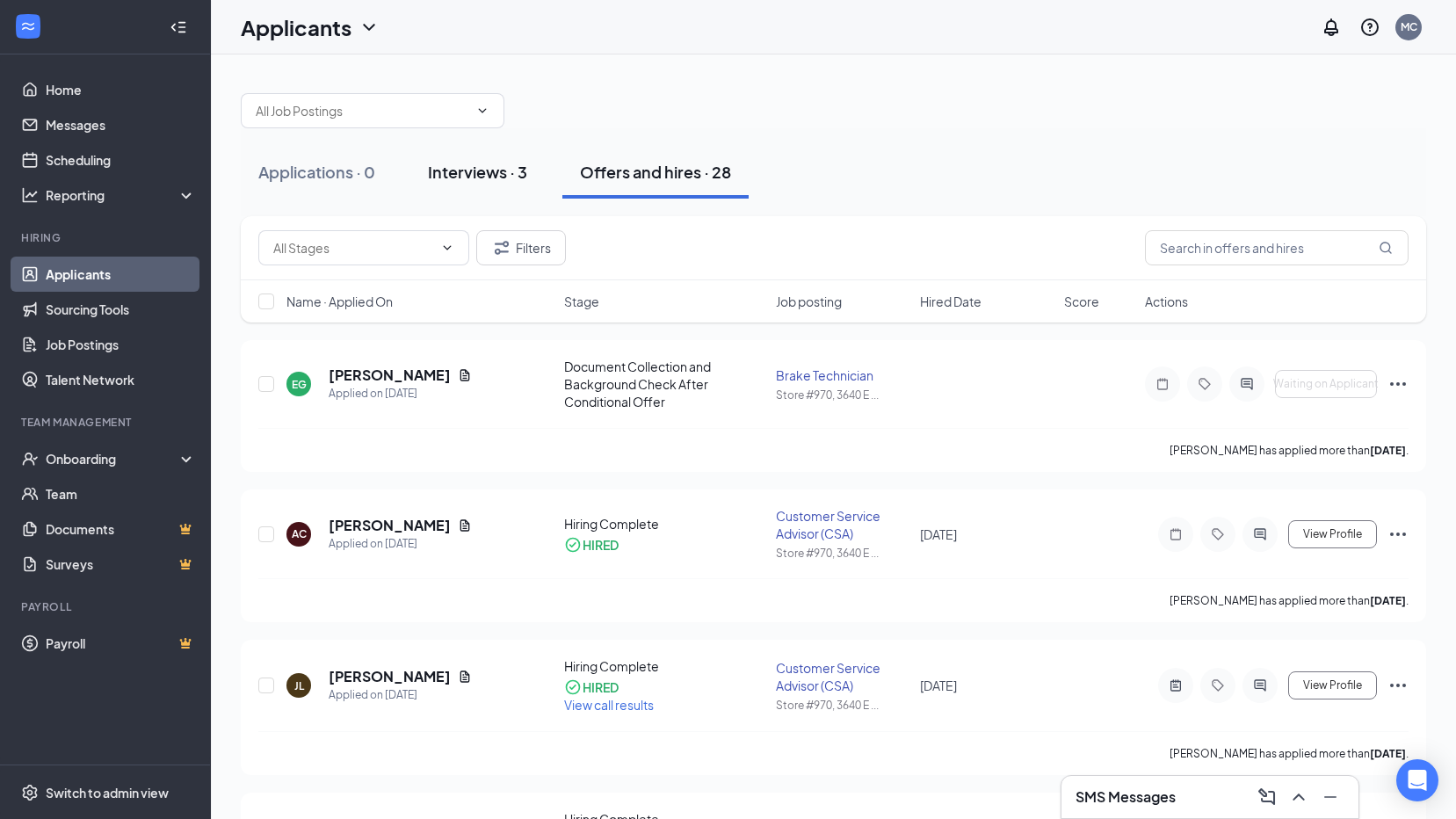
click at [537, 175] on button "Interviews · 3" at bounding box center [477, 173] width 135 height 53
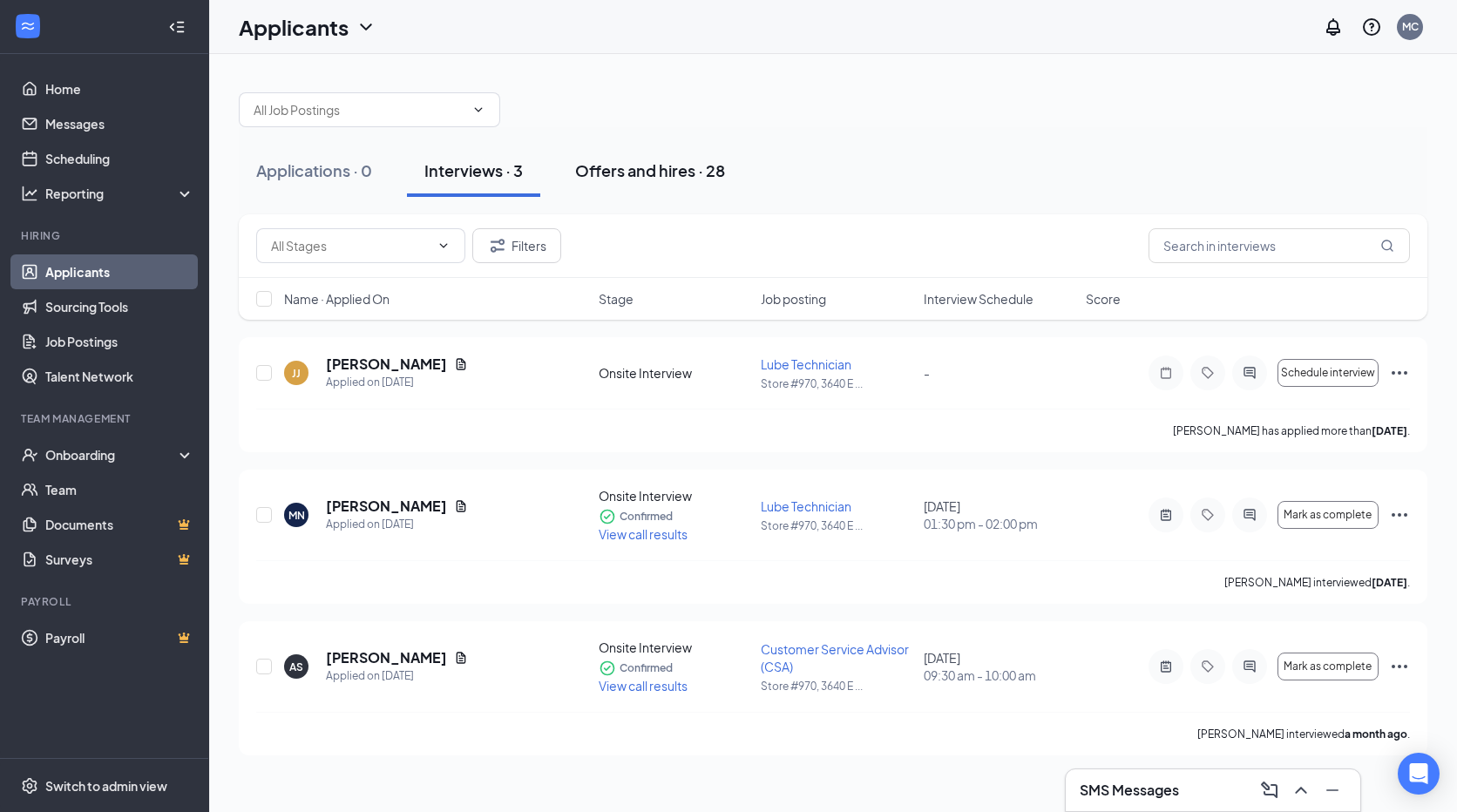
click at [678, 173] on div "Offers and hires · 28" at bounding box center [649, 169] width 150 height 22
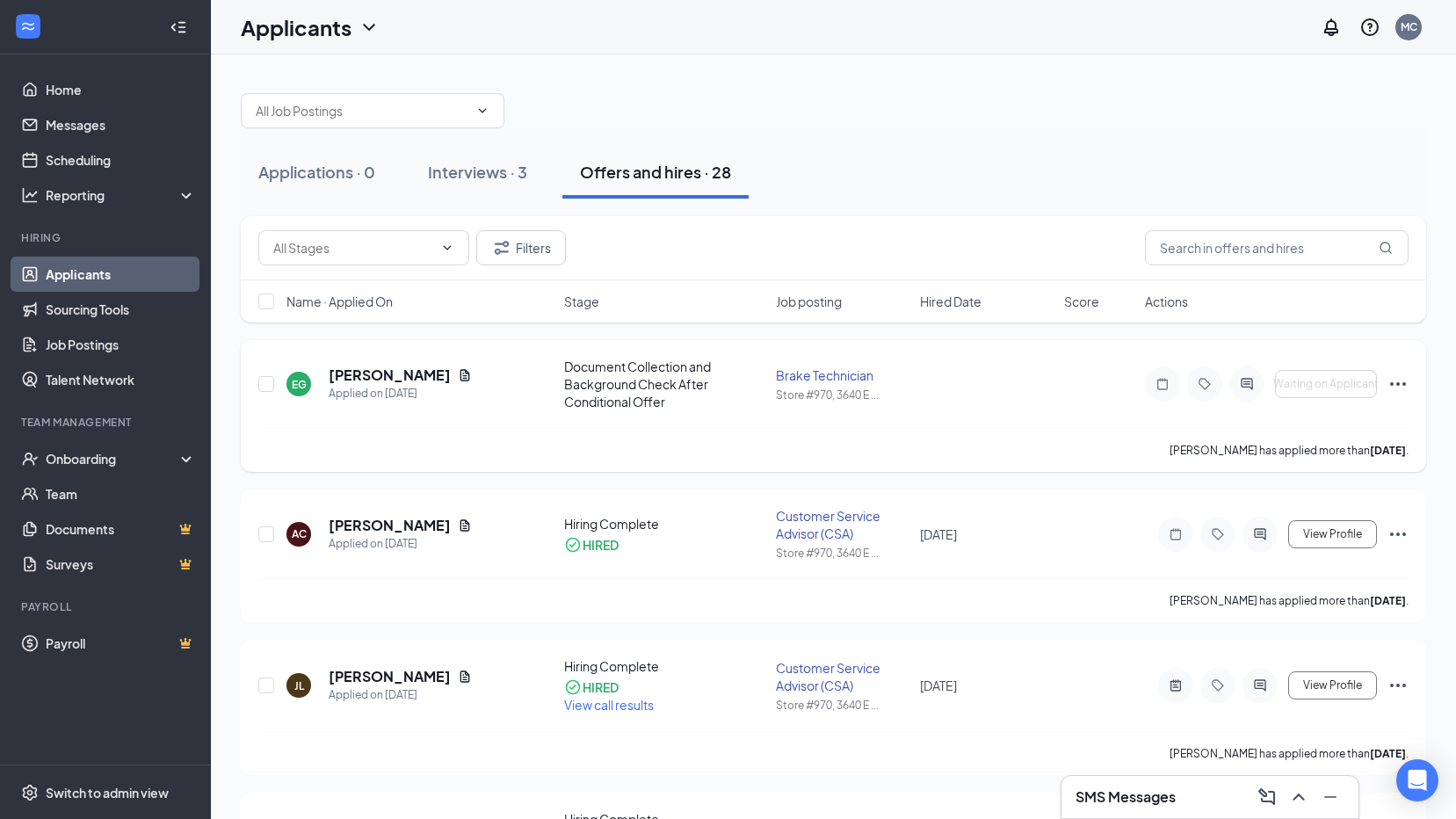
click at [1397, 383] on icon "Ellipses" at bounding box center [1397, 384] width 16 height 4
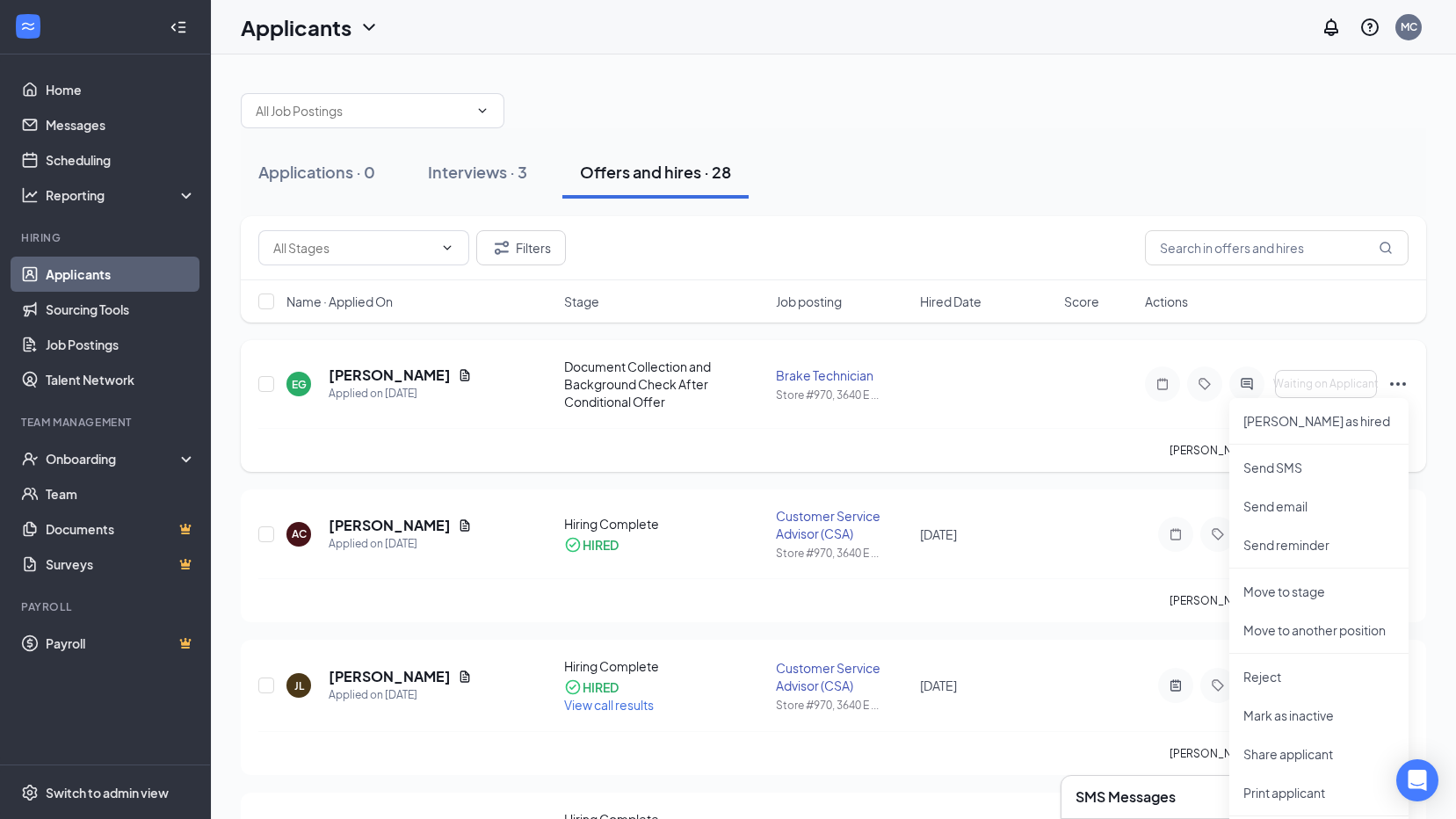
click at [1040, 426] on div "EG [PERSON_NAME] Applied on [DATE] Document Collection and Background Check Aft…" at bounding box center [833, 393] width 1150 height 70
